Goal: Information Seeking & Learning: Check status

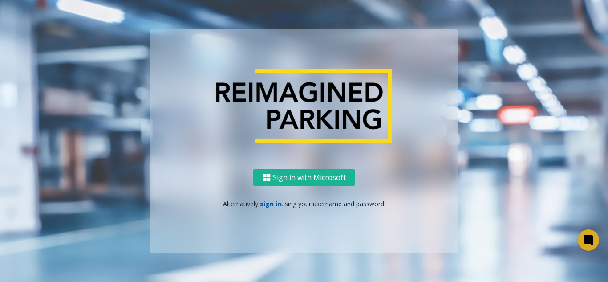
click at [272, 204] on link "sign in" at bounding box center [270, 204] width 21 height 8
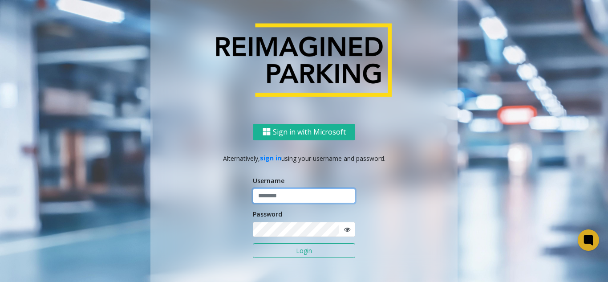
type input "*******"
click at [259, 249] on button "Login" at bounding box center [304, 250] width 102 height 15
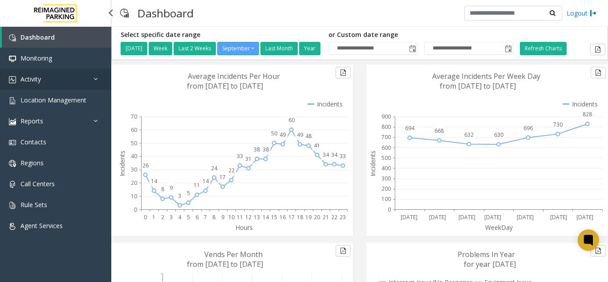
click at [69, 82] on link "Activity" at bounding box center [55, 79] width 111 height 21
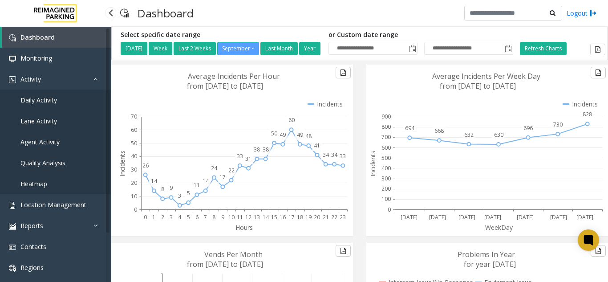
click at [64, 105] on link "Daily Activity" at bounding box center [55, 100] width 111 height 21
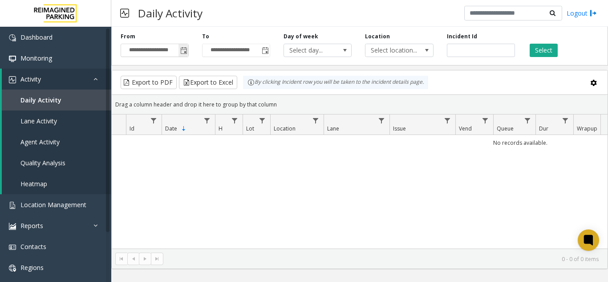
click at [180, 55] on span "Toggle popup" at bounding box center [184, 50] width 10 height 14
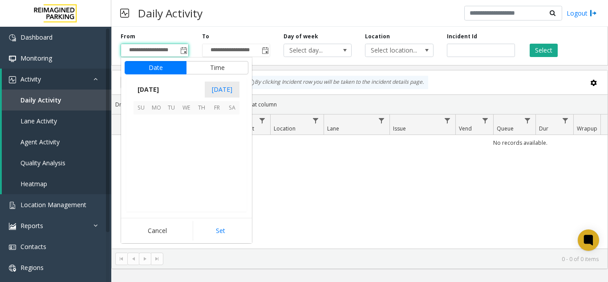
scroll to position [159873, 0]
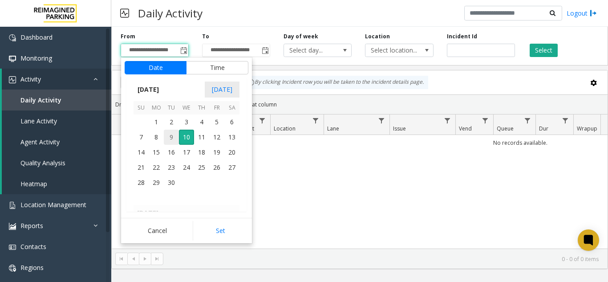
click at [165, 138] on span "9" at bounding box center [171, 137] width 15 height 15
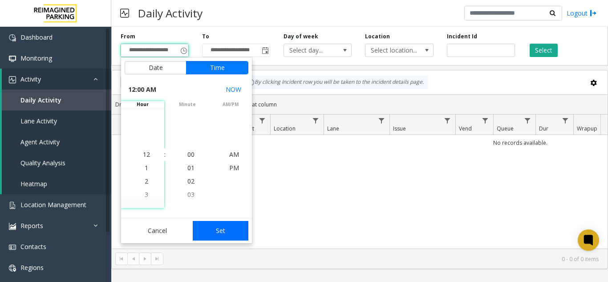
drag, startPoint x: 211, startPoint y: 235, endPoint x: 409, endPoint y: 80, distance: 251.7
click at [214, 233] on button "Set" at bounding box center [221, 231] width 56 height 20
type input "**********"
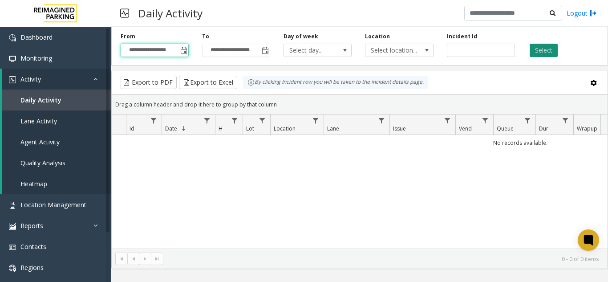
click at [551, 53] on button "Select" at bounding box center [544, 50] width 28 height 13
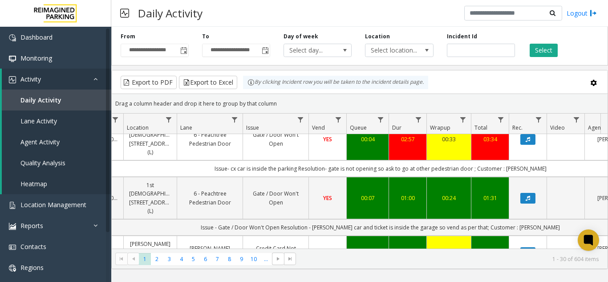
scroll to position [0, 147]
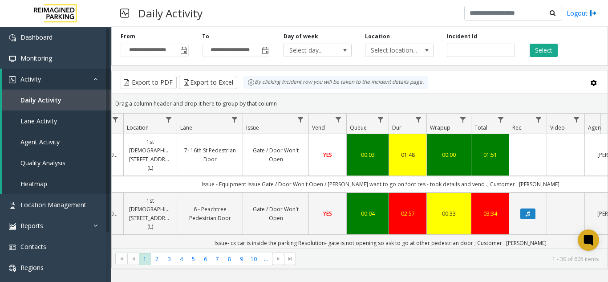
click at [603, 49] on div "Select" at bounding box center [563, 45] width 82 height 24
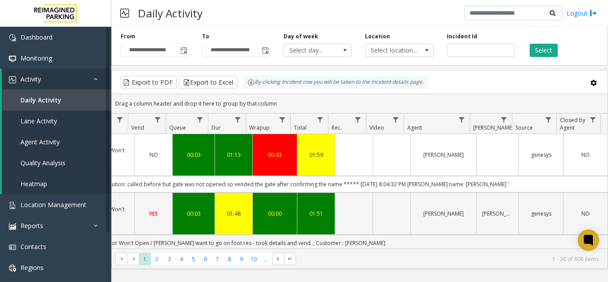
scroll to position [0, 0]
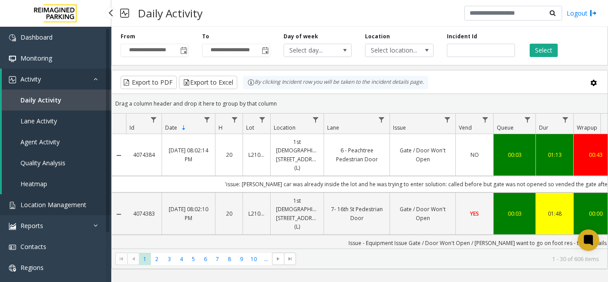
drag, startPoint x: 62, startPoint y: 201, endPoint x: 71, endPoint y: 9, distance: 191.7
click at [62, 201] on span "Location Management" at bounding box center [53, 204] width 66 height 8
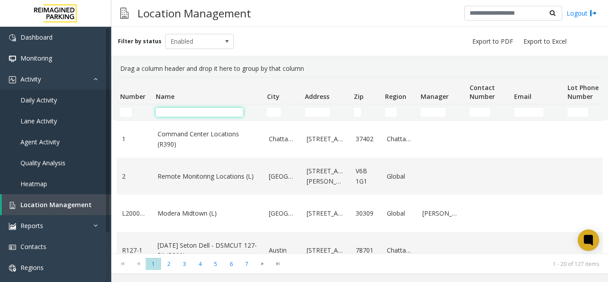
click at [176, 112] on input "Name Filter" at bounding box center [199, 112] width 87 height 9
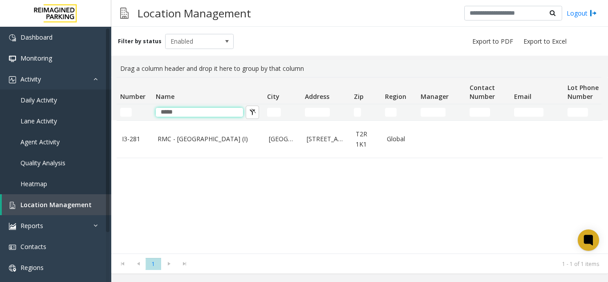
type input "*****"
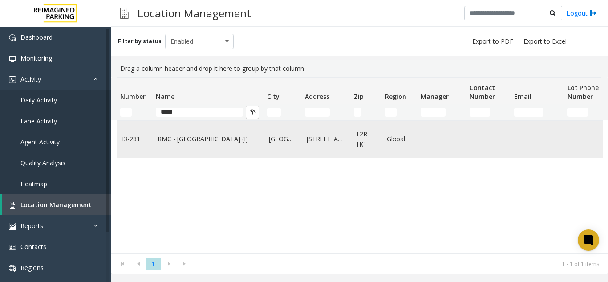
click at [179, 142] on link "RMC - [GEOGRAPHIC_DATA] (I)" at bounding box center [208, 139] width 101 height 10
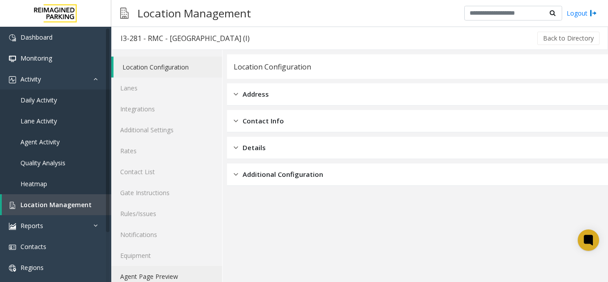
click at [172, 271] on link "Agent Page Preview" at bounding box center [166, 276] width 111 height 21
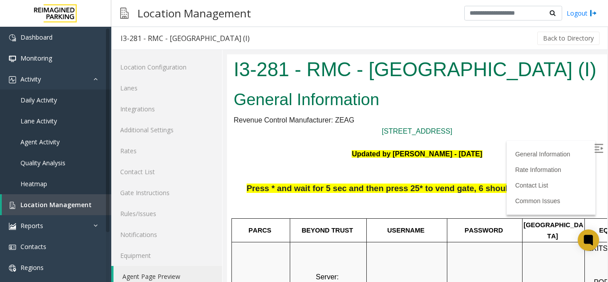
click at [593, 147] on label at bounding box center [599, 149] width 13 height 13
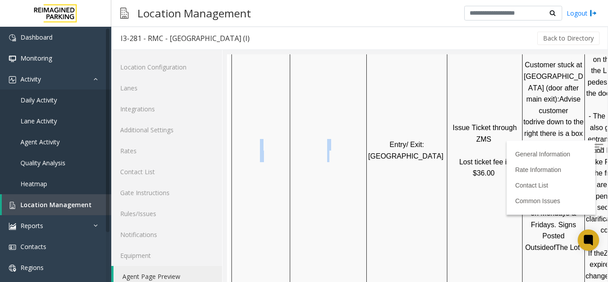
scroll to position [535, 126]
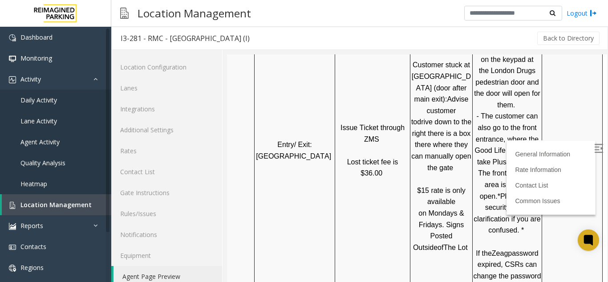
drag, startPoint x: 338, startPoint y: 228, endPoint x: 665, endPoint y: 253, distance: 328.4
click at [543, 200] on td "24/7" at bounding box center [573, 150] width 61 height 377
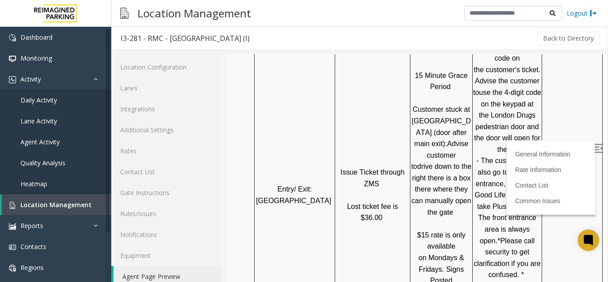
scroll to position [312, 126]
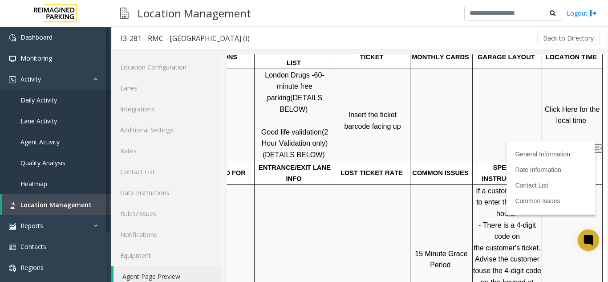
click at [564, 113] on span "Click Here for the local time" at bounding box center [573, 115] width 57 height 19
click at [63, 206] on span "Location Management" at bounding box center [55, 204] width 71 height 8
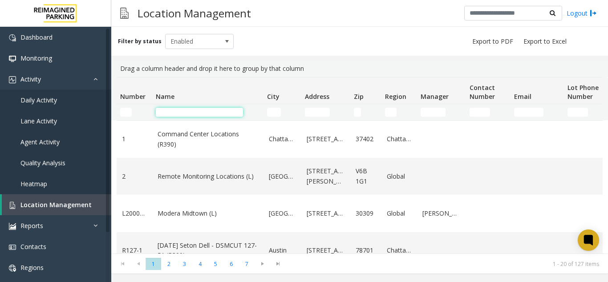
click at [185, 111] on input "Name Filter" at bounding box center [199, 112] width 87 height 9
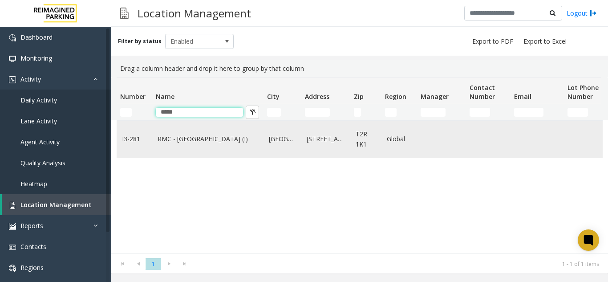
type input "*****"
click at [211, 140] on link "RMC - [GEOGRAPHIC_DATA] (I)" at bounding box center [208, 139] width 101 height 10
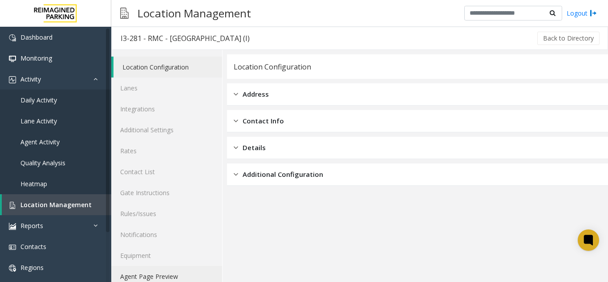
click at [170, 270] on link "Agent Page Preview" at bounding box center [166, 276] width 111 height 21
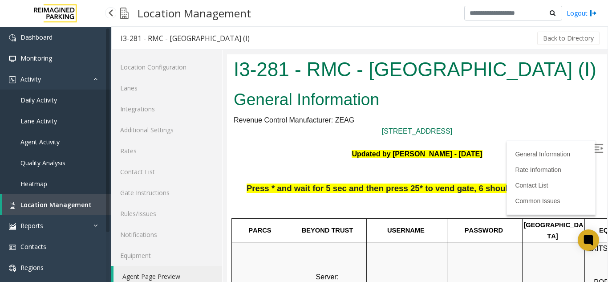
click at [50, 194] on link "Location Management" at bounding box center [57, 204] width 110 height 21
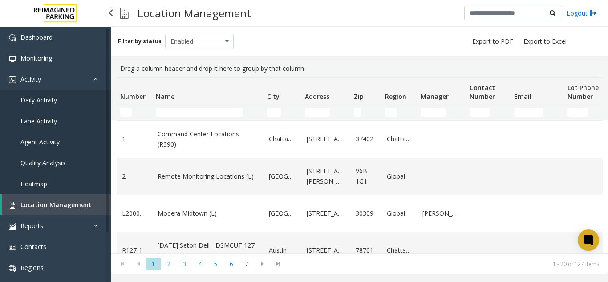
drag, startPoint x: 44, startPoint y: 207, endPoint x: 46, endPoint y: 195, distance: 12.8
click at [44, 207] on span "Location Management" at bounding box center [55, 204] width 71 height 8
click at [202, 114] on input "Name Filter" at bounding box center [199, 112] width 87 height 9
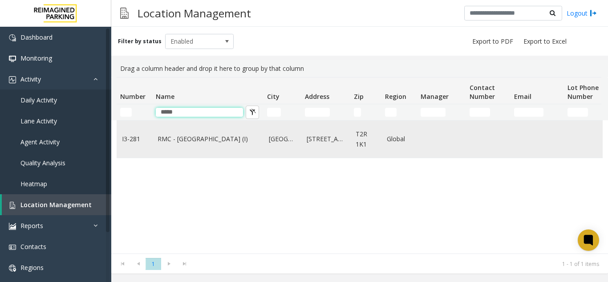
type input "*****"
click at [194, 134] on td "RMC - [GEOGRAPHIC_DATA] (I)" at bounding box center [207, 139] width 111 height 37
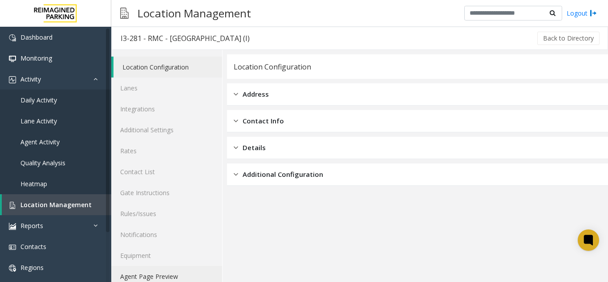
click at [190, 273] on link "Agent Page Preview" at bounding box center [166, 276] width 111 height 21
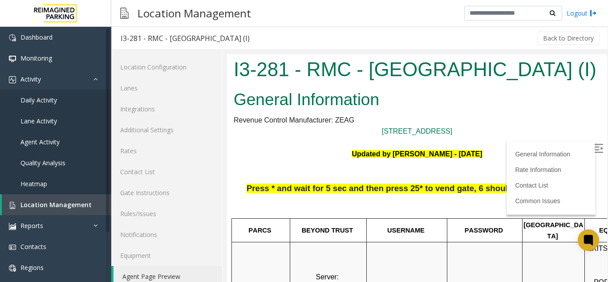
click at [595, 145] on img at bounding box center [599, 148] width 9 height 9
click at [80, 95] on link "Daily Activity" at bounding box center [55, 100] width 111 height 21
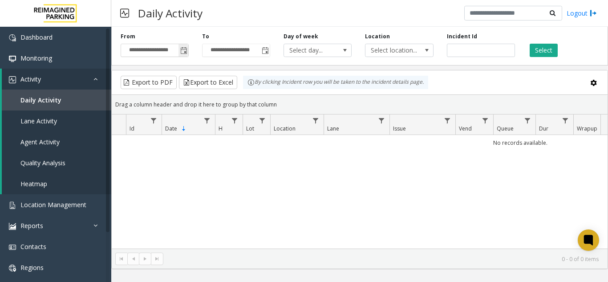
click at [185, 53] on span "Toggle popup" at bounding box center [183, 50] width 7 height 7
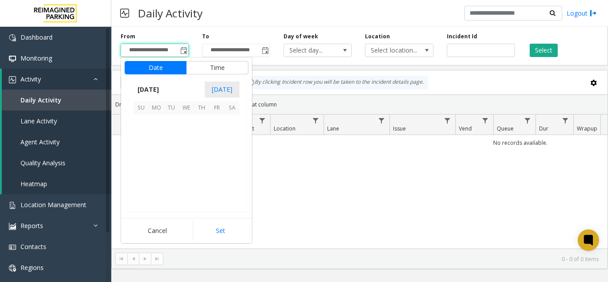
scroll to position [159873, 0]
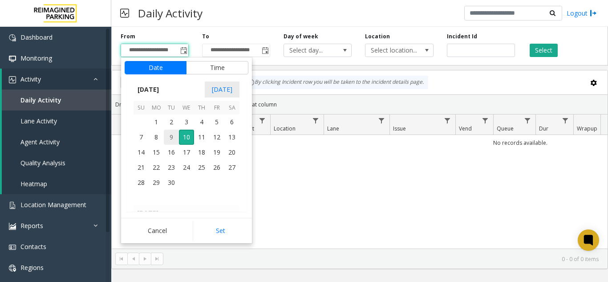
click at [168, 135] on span "9" at bounding box center [171, 137] width 15 height 15
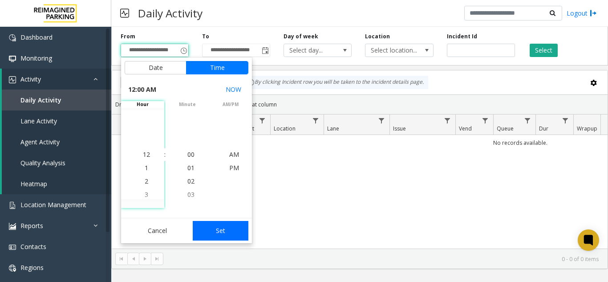
click at [225, 223] on button "Set" at bounding box center [221, 231] width 56 height 20
type input "**********"
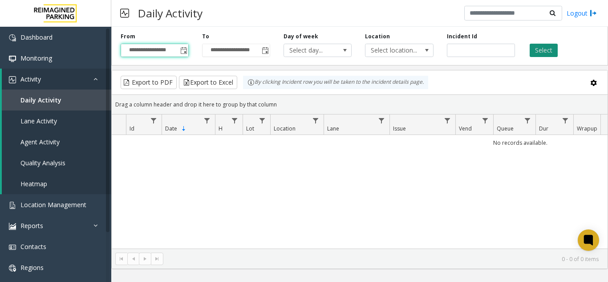
click at [537, 46] on button "Select" at bounding box center [544, 50] width 28 height 13
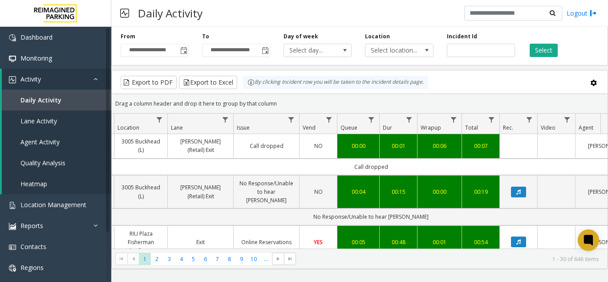
scroll to position [0, 156]
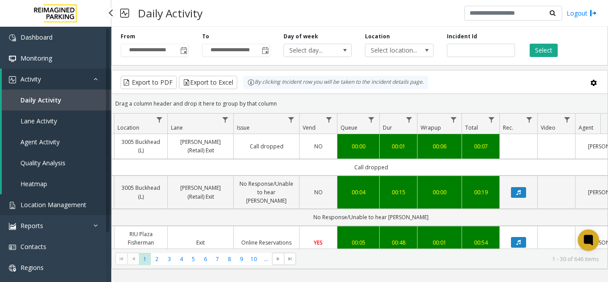
click at [79, 194] on link "Location Management" at bounding box center [55, 204] width 111 height 21
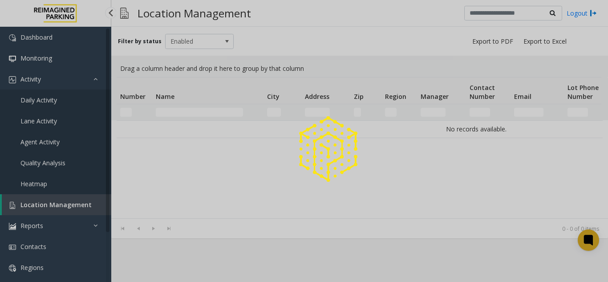
drag, startPoint x: 79, startPoint y: 194, endPoint x: 137, endPoint y: 39, distance: 165.7
click at [79, 195] on div at bounding box center [304, 141] width 608 height 282
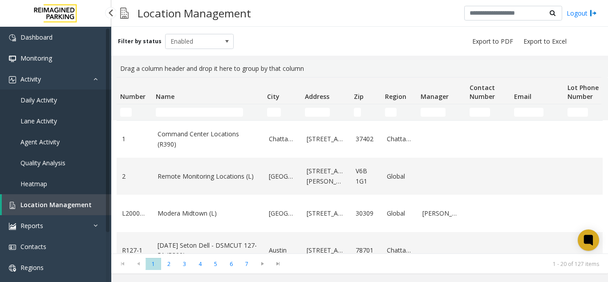
click at [30, 105] on link "Daily Activity" at bounding box center [55, 100] width 111 height 21
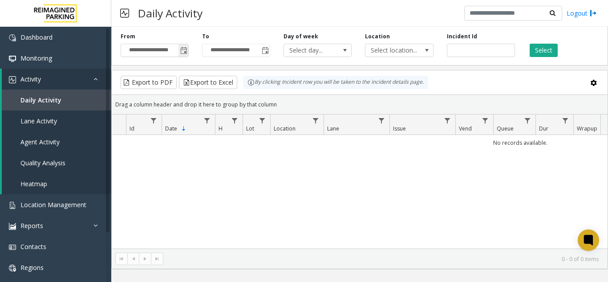
click at [180, 50] on span "Toggle popup" at bounding box center [184, 50] width 10 height 14
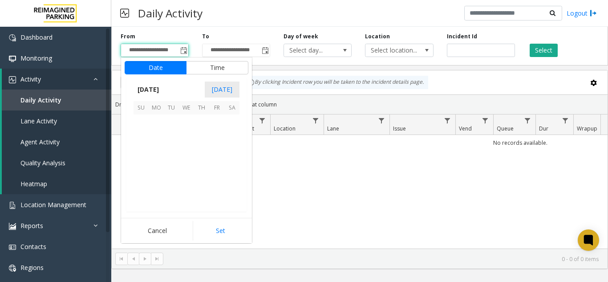
scroll to position [159873, 0]
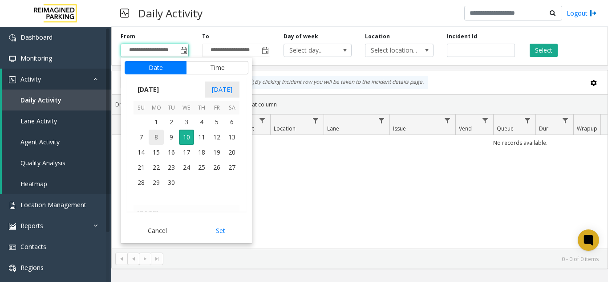
click at [162, 137] on span "8" at bounding box center [156, 137] width 15 height 15
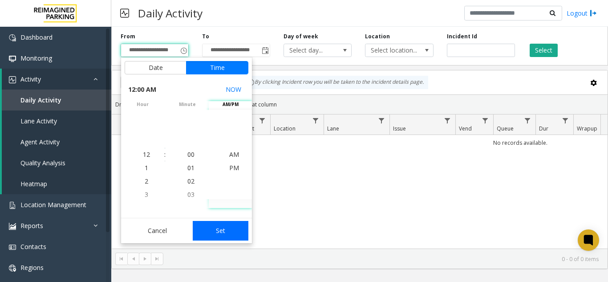
click at [225, 228] on button "Set" at bounding box center [221, 231] width 56 height 20
type input "**********"
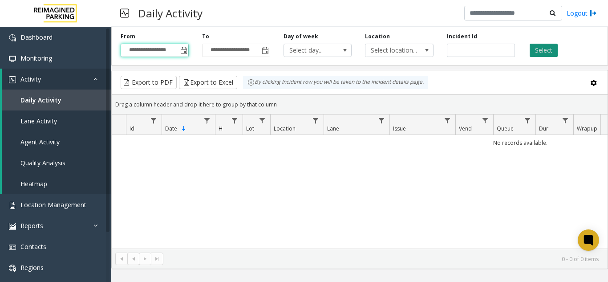
click at [548, 53] on button "Select" at bounding box center [544, 50] width 28 height 13
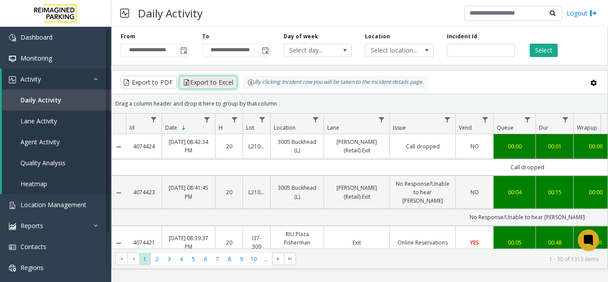
drag, startPoint x: 219, startPoint y: 84, endPoint x: 210, endPoint y: 84, distance: 8.5
click at [210, 84] on button "Export to Excel" at bounding box center [208, 82] width 58 height 13
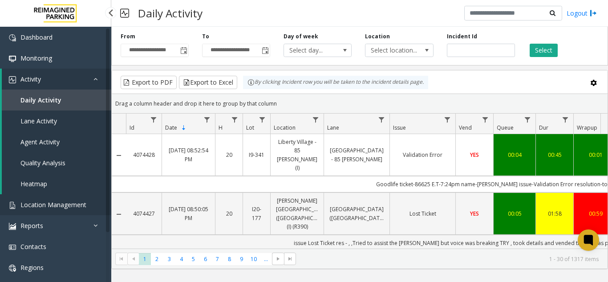
click at [71, 208] on span "Location Management" at bounding box center [53, 204] width 66 height 8
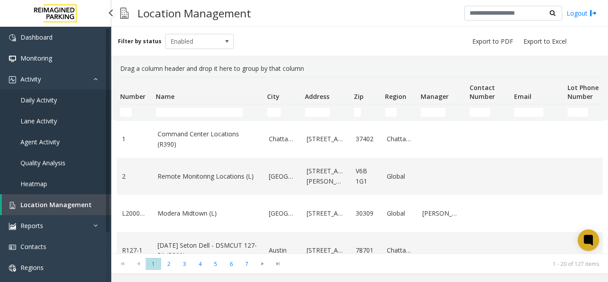
click at [89, 99] on link "Daily Activity" at bounding box center [55, 100] width 111 height 21
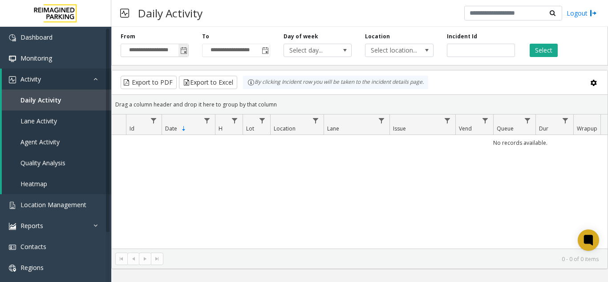
click at [188, 51] on span "Toggle popup" at bounding box center [184, 50] width 10 height 14
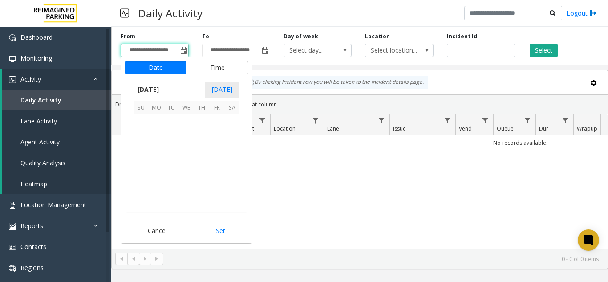
scroll to position [159873, 0]
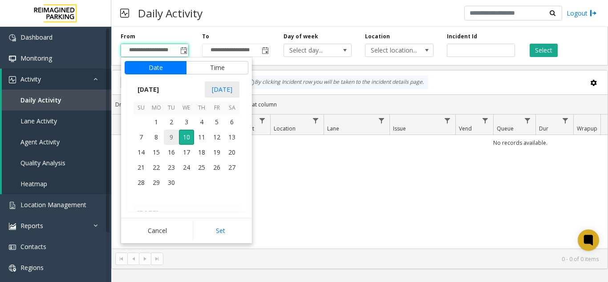
click at [171, 135] on span "9" at bounding box center [171, 137] width 15 height 15
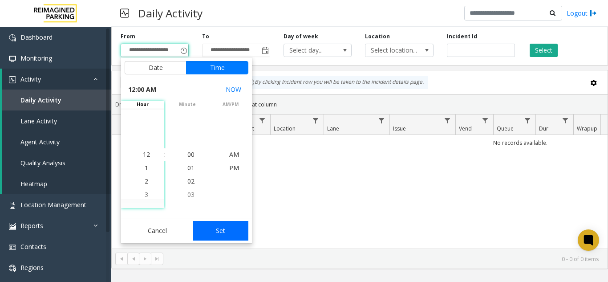
click at [217, 221] on button "Set" at bounding box center [221, 231] width 56 height 20
type input "**********"
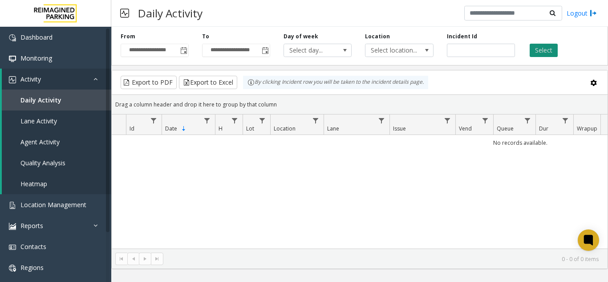
click at [541, 50] on button "Select" at bounding box center [544, 50] width 28 height 13
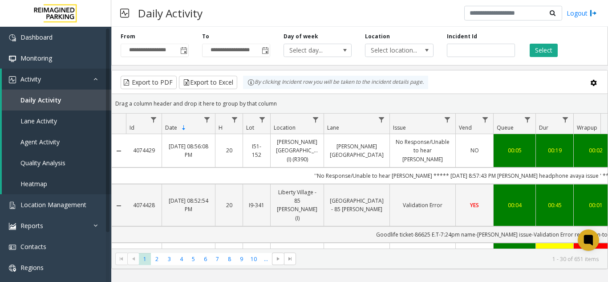
click at [140, 146] on link "4074429" at bounding box center [143, 150] width 25 height 8
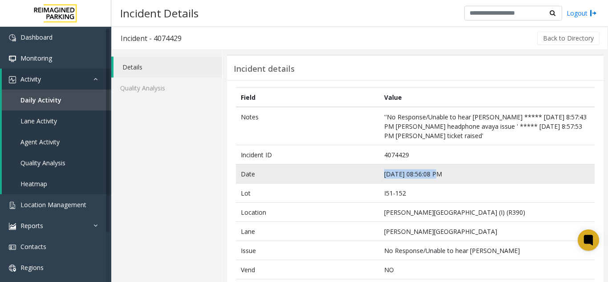
drag, startPoint x: 450, startPoint y: 172, endPoint x: 379, endPoint y: 167, distance: 71.5
click at [380, 167] on td "[DATE] 08:56:08 PM" at bounding box center [488, 173] width 216 height 19
copy td "[DATE] 08:56:08 PM"
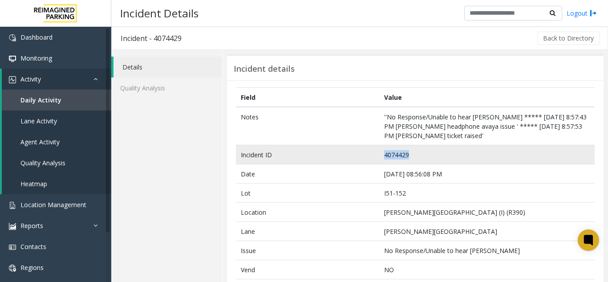
drag, startPoint x: 428, startPoint y: 151, endPoint x: 359, endPoint y: 148, distance: 68.7
click at [359, 148] on tr "Incident ID 4074429" at bounding box center [415, 154] width 359 height 19
copy tr "4074429"
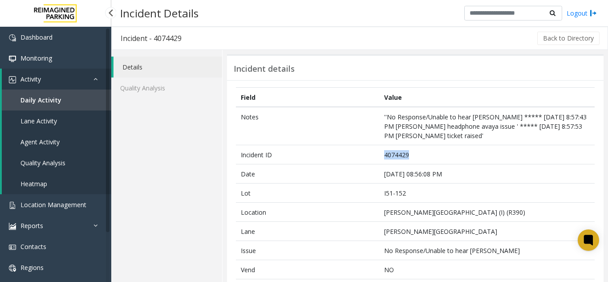
click at [67, 103] on link "Daily Activity" at bounding box center [57, 100] width 110 height 21
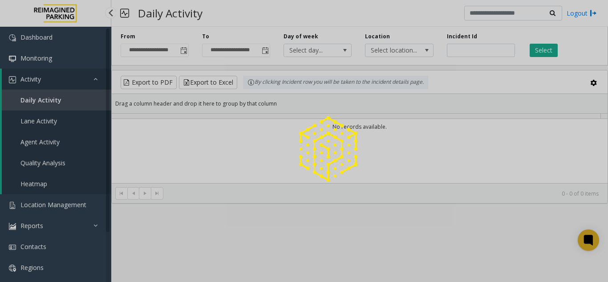
drag, startPoint x: 67, startPoint y: 103, endPoint x: 227, endPoint y: 92, distance: 160.3
click at [67, 103] on div at bounding box center [304, 141] width 608 height 282
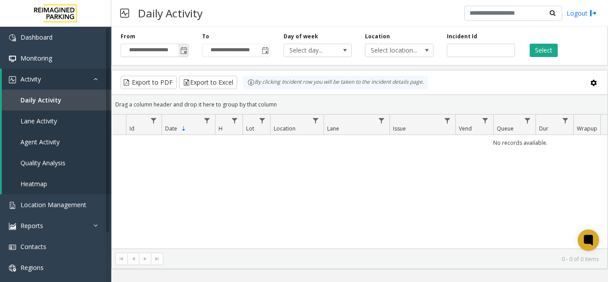
click at [188, 53] on span "Toggle popup" at bounding box center [184, 50] width 10 height 14
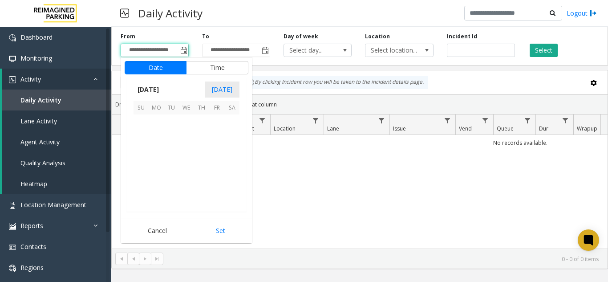
scroll to position [159873, 0]
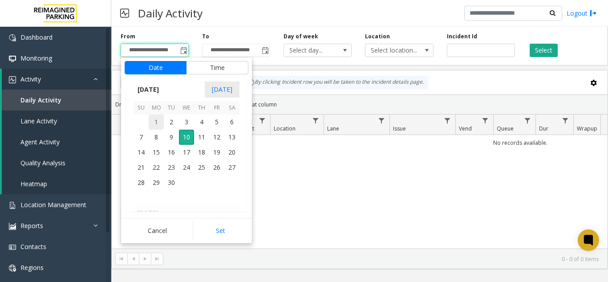
click at [155, 123] on span "1" at bounding box center [156, 121] width 15 height 15
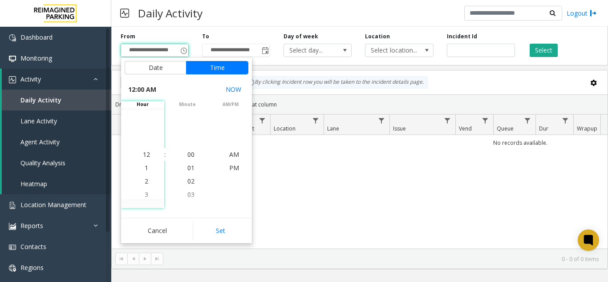
drag, startPoint x: 223, startPoint y: 236, endPoint x: 505, endPoint y: 61, distance: 331.7
click at [223, 233] on button "Set" at bounding box center [221, 231] width 56 height 20
type input "**********"
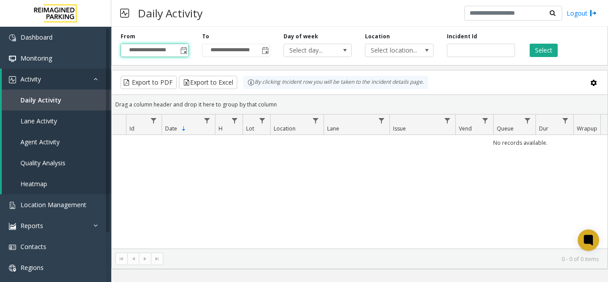
drag, startPoint x: 567, startPoint y: 96, endPoint x: 567, endPoint y: 88, distance: 8.0
click at [567, 88] on kendo-grid "Export to PDF Export to Excel By clicking Incident row you will be taken to the…" at bounding box center [359, 169] width 497 height 199
click at [547, 55] on button "Select" at bounding box center [544, 50] width 28 height 13
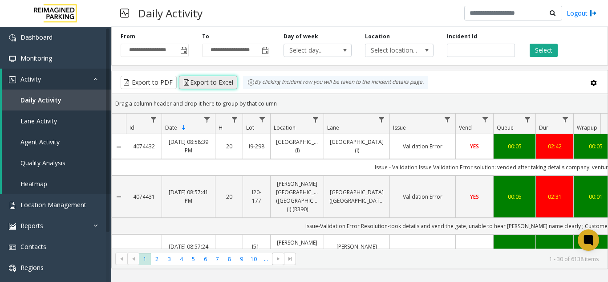
click at [206, 83] on button "Export to Excel" at bounding box center [208, 82] width 58 height 13
click at [214, 81] on button "Export to Excel" at bounding box center [208, 82] width 58 height 13
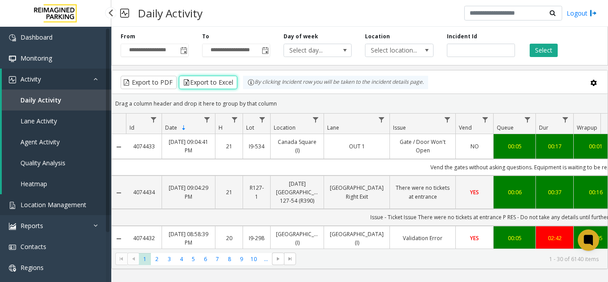
click at [82, 198] on link "Location Management" at bounding box center [55, 204] width 111 height 21
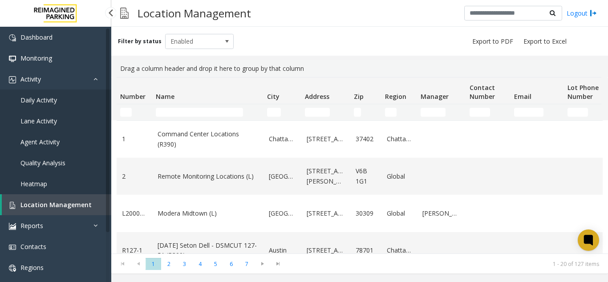
click at [84, 93] on link "Daily Activity" at bounding box center [55, 100] width 111 height 21
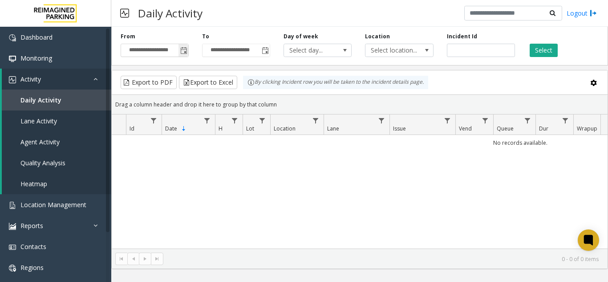
click at [181, 50] on span "Toggle popup" at bounding box center [183, 50] width 7 height 7
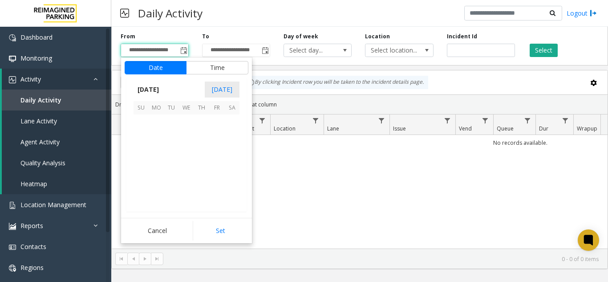
scroll to position [159873, 0]
click at [172, 134] on span "9" at bounding box center [171, 137] width 15 height 15
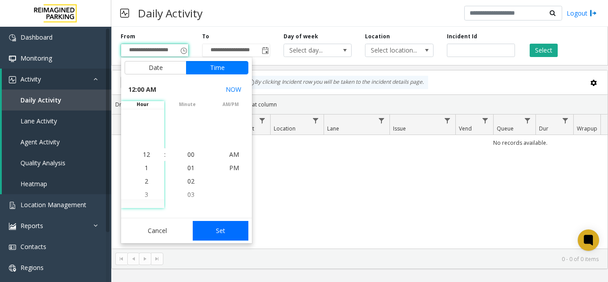
drag, startPoint x: 221, startPoint y: 222, endPoint x: 451, endPoint y: 115, distance: 253.7
click at [222, 223] on button "Set" at bounding box center [221, 231] width 56 height 20
type input "**********"
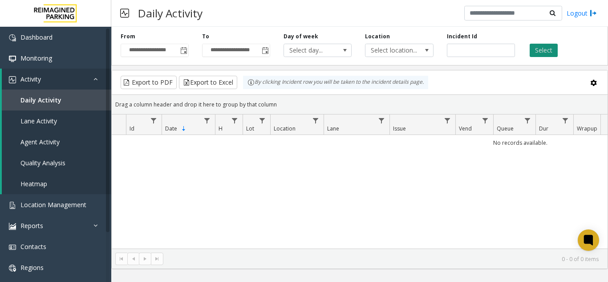
click at [534, 51] on button "Select" at bounding box center [544, 50] width 28 height 13
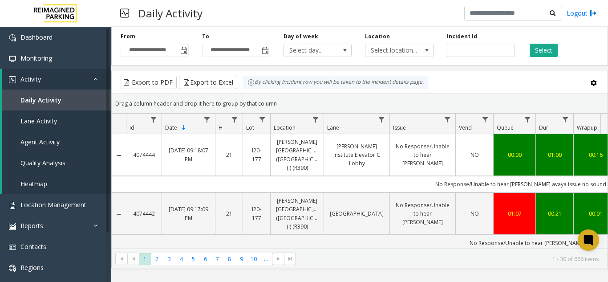
drag, startPoint x: 157, startPoint y: 151, endPoint x: 132, endPoint y: 151, distance: 25.0
click at [132, 151] on td "4074444" at bounding box center [144, 155] width 36 height 42
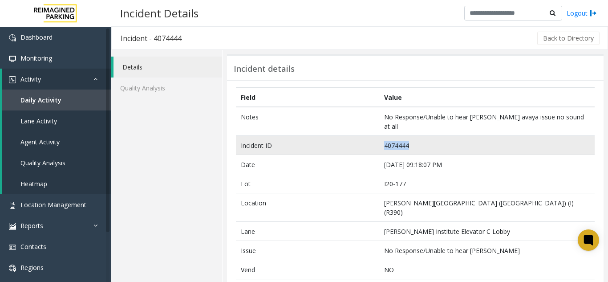
drag, startPoint x: 416, startPoint y: 140, endPoint x: 380, endPoint y: 137, distance: 36.3
click at [380, 137] on td "4074444" at bounding box center [488, 145] width 216 height 19
copy td "4074444"
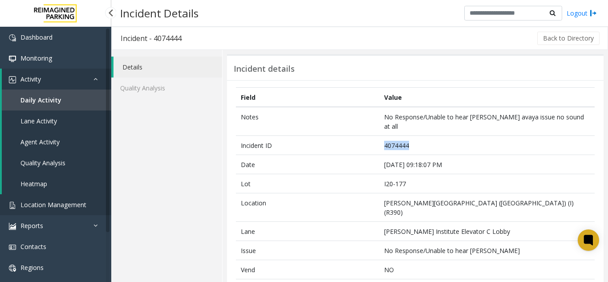
click at [82, 201] on span "Location Management" at bounding box center [53, 204] width 66 height 8
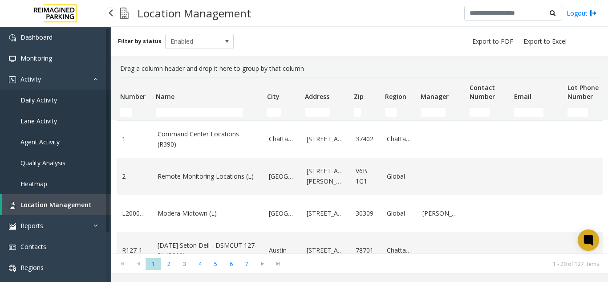
click at [89, 96] on link "Daily Activity" at bounding box center [55, 100] width 111 height 21
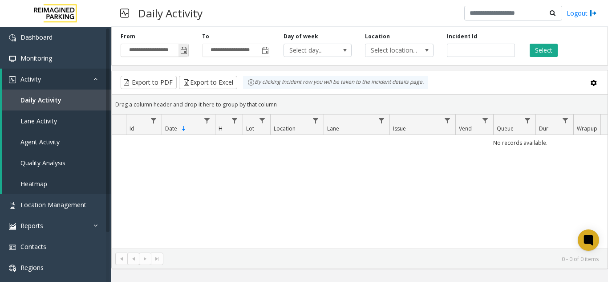
click at [181, 48] on span "Toggle popup" at bounding box center [183, 50] width 7 height 7
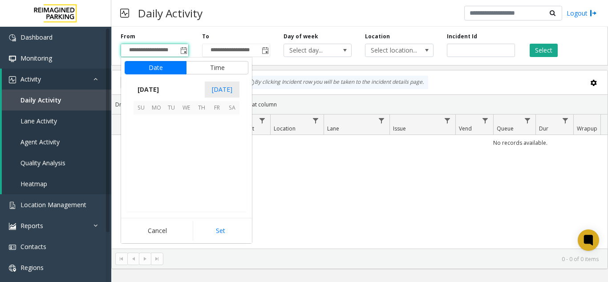
scroll to position [159873, 0]
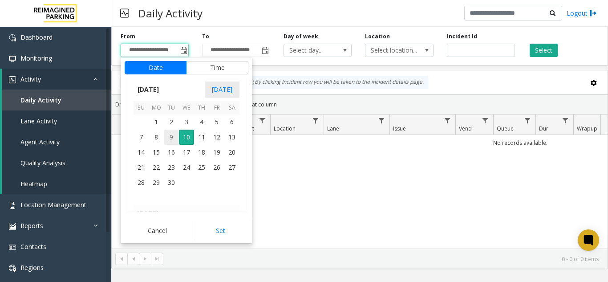
click at [169, 135] on span "9" at bounding box center [171, 137] width 15 height 15
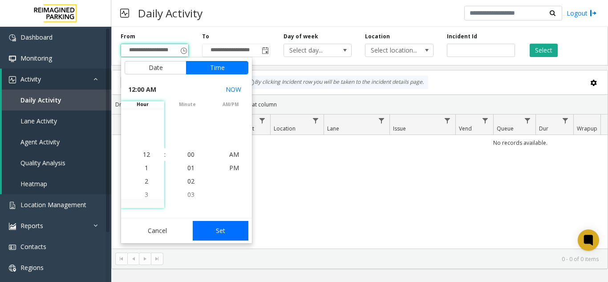
click at [225, 223] on button "Set" at bounding box center [221, 231] width 56 height 20
type input "**********"
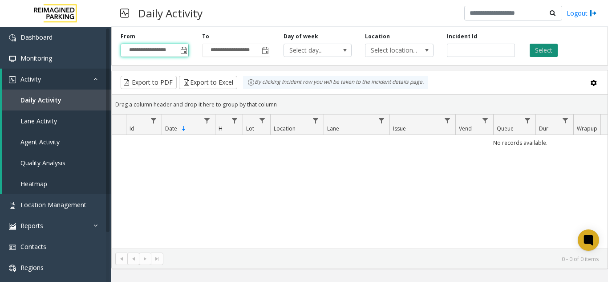
click at [550, 50] on button "Select" at bounding box center [544, 50] width 28 height 13
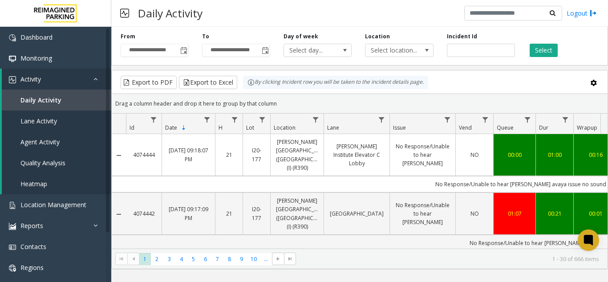
click at [145, 151] on link "4074444" at bounding box center [143, 155] width 25 height 8
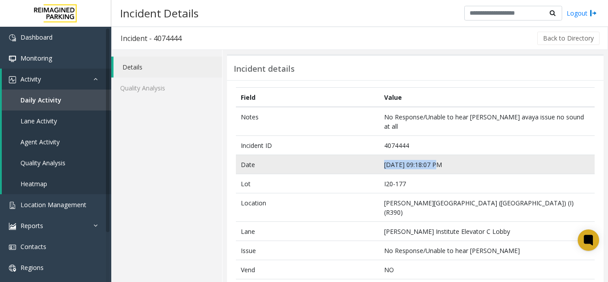
drag, startPoint x: 433, startPoint y: 155, endPoint x: 377, endPoint y: 152, distance: 55.8
click at [380, 155] on td "[DATE] 09:18:07 PM" at bounding box center [488, 164] width 216 height 19
copy td "[DATE] 09:18:07 PM"
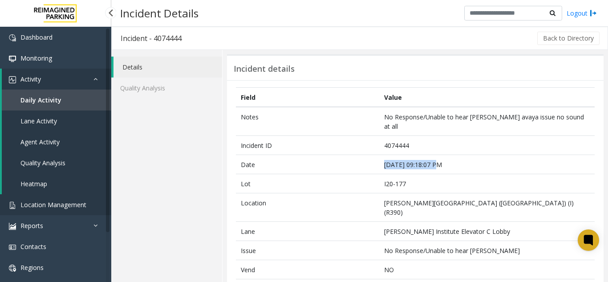
click at [79, 206] on span "Location Management" at bounding box center [53, 204] width 66 height 8
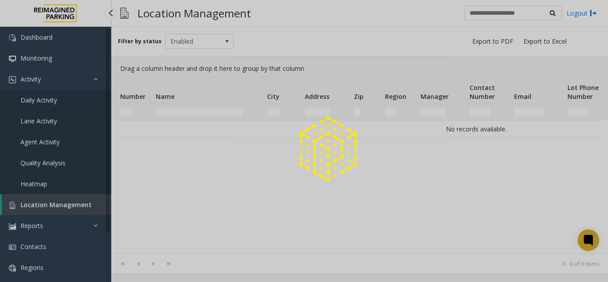
drag, startPoint x: 79, startPoint y: 206, endPoint x: 208, endPoint y: 8, distance: 237.0
click at [98, 181] on div at bounding box center [304, 141] width 608 height 282
